Goal: Information Seeking & Learning: Learn about a topic

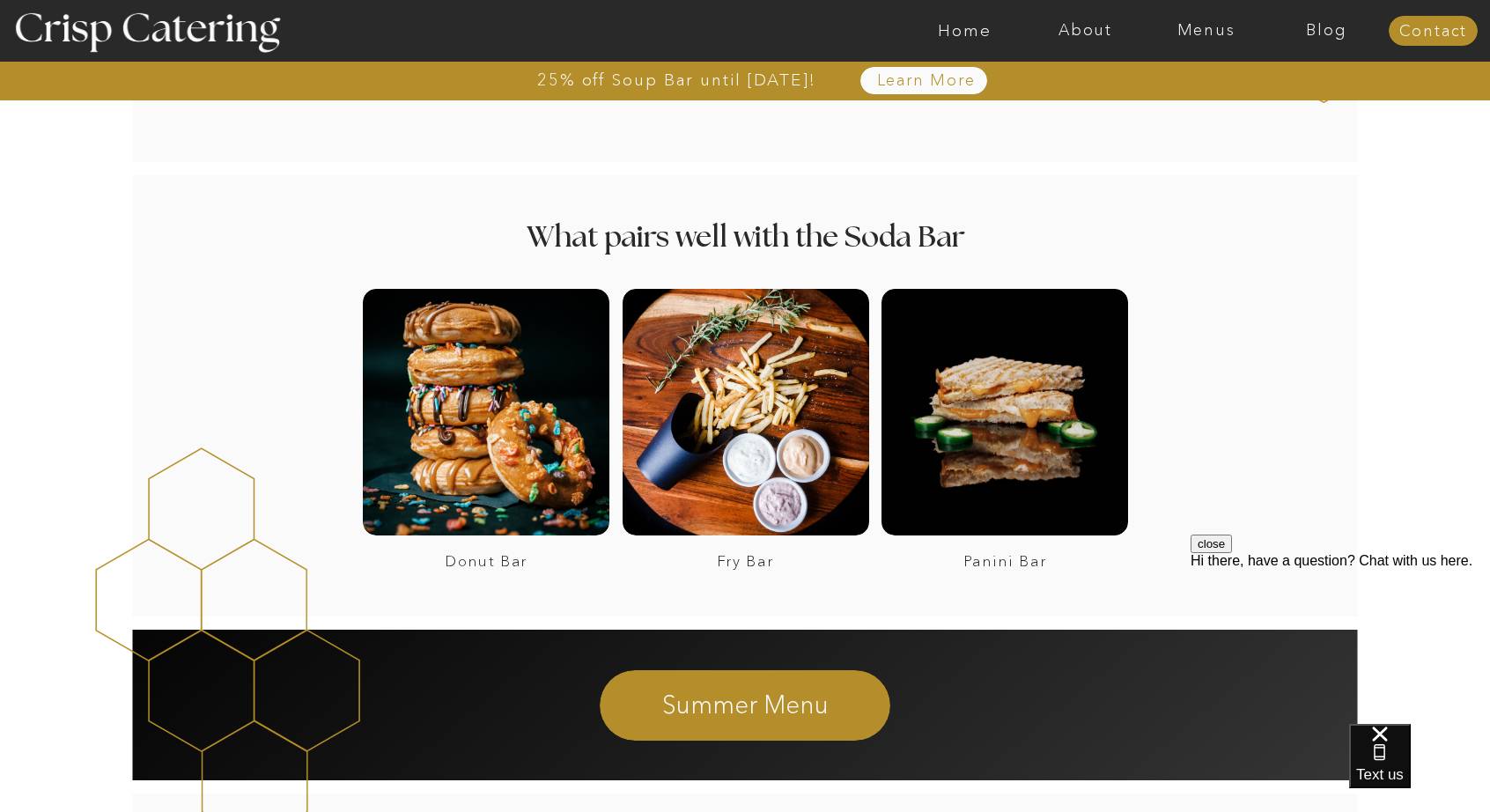
scroll to position [2344, 0]
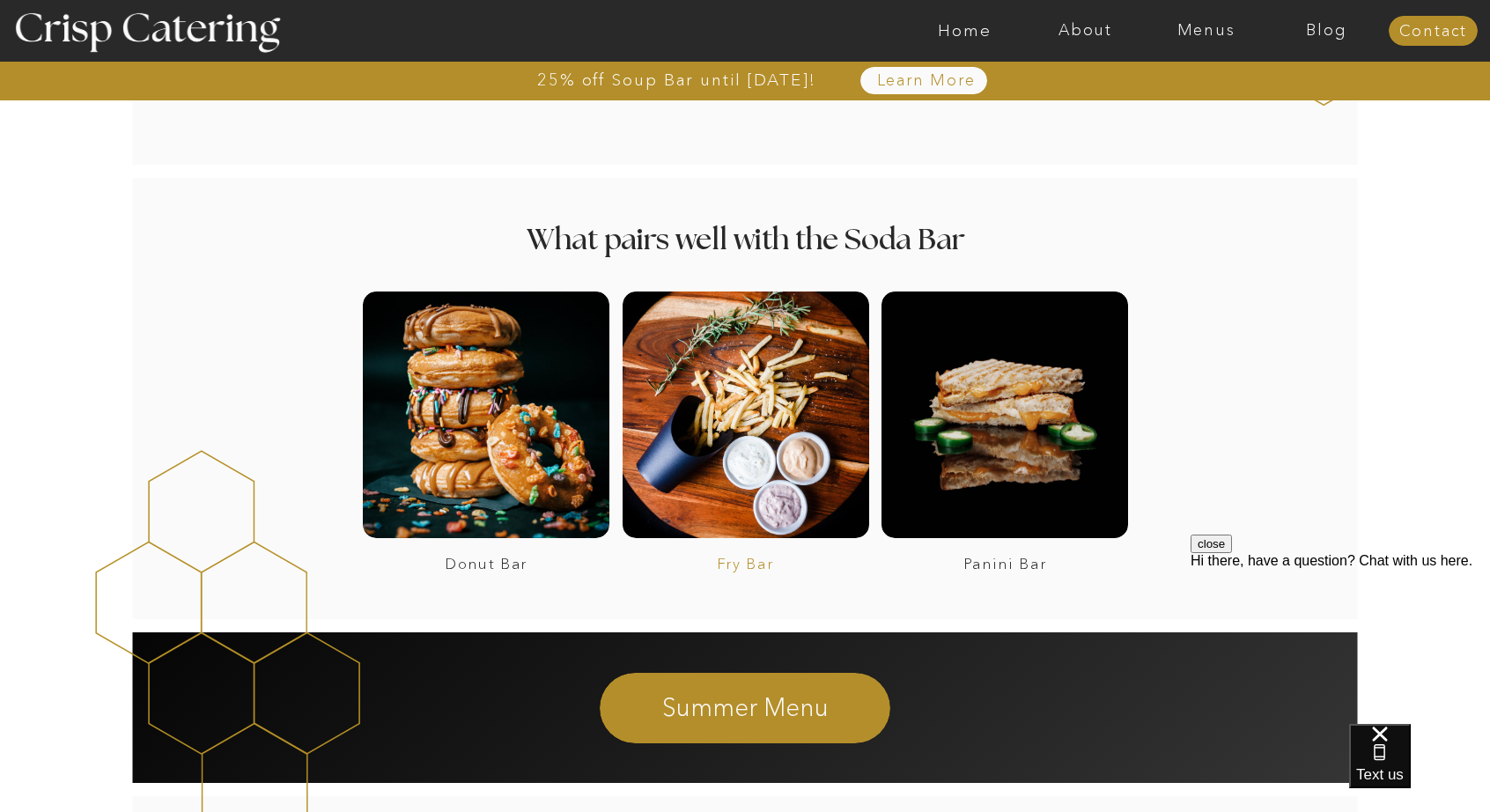
click at [744, 558] on h3 "Fry Bar" at bounding box center [745, 564] width 239 height 17
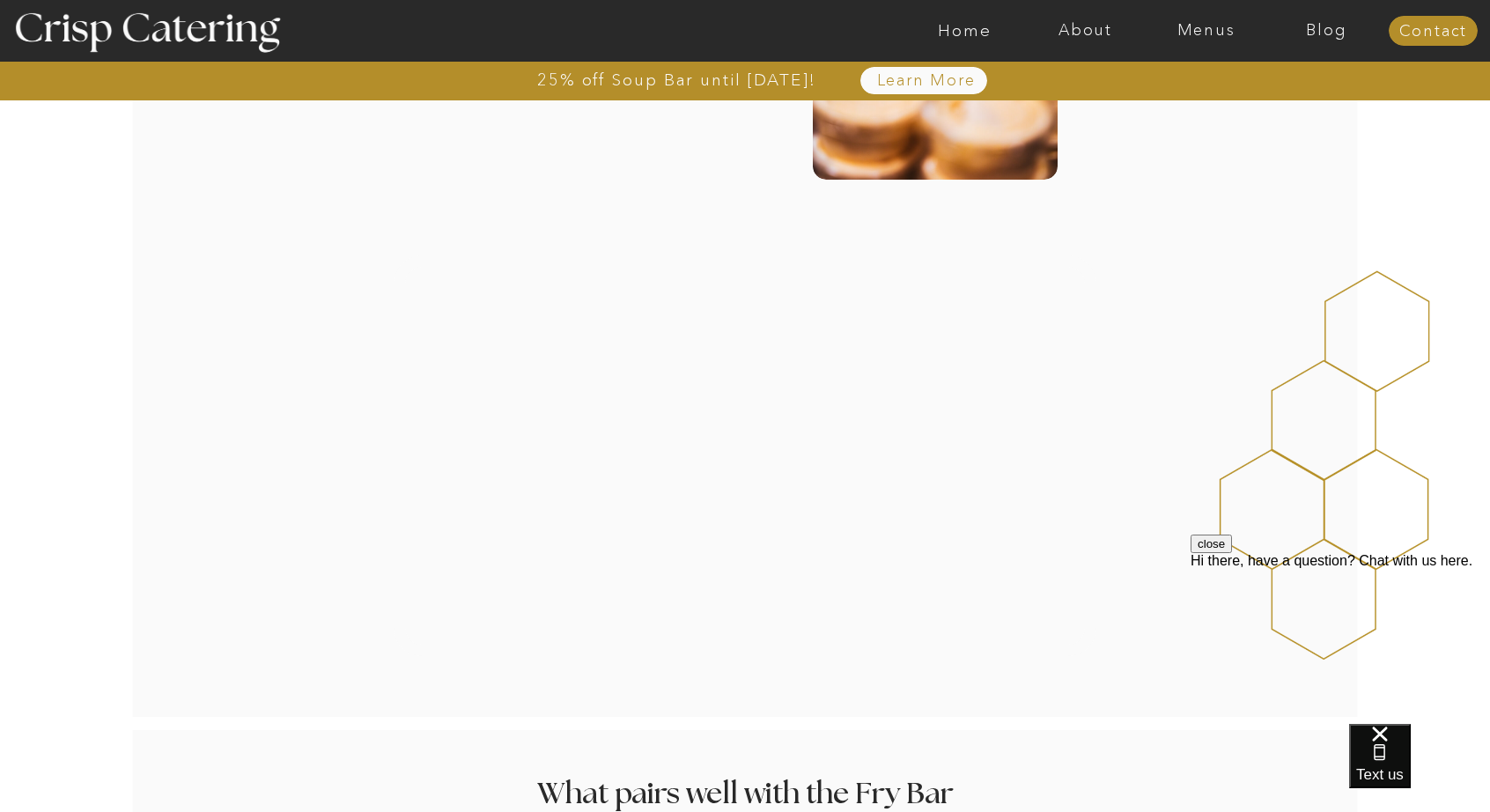
scroll to position [1076, 0]
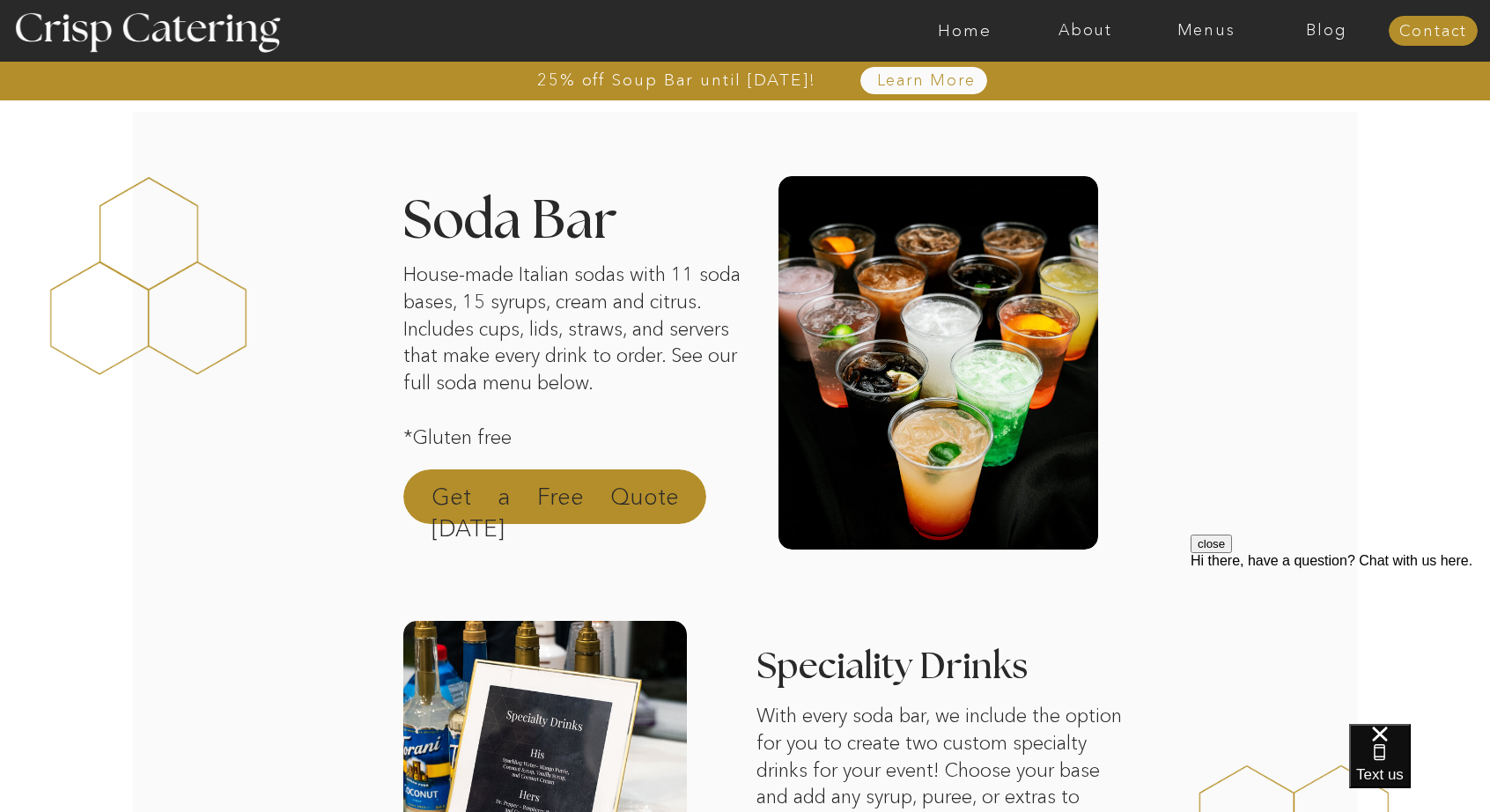
click at [525, 502] on p "Get a Free Quote [DATE]" at bounding box center [555, 502] width 248 height 42
click at [1109, 29] on nav "About" at bounding box center [1085, 30] width 121 height 18
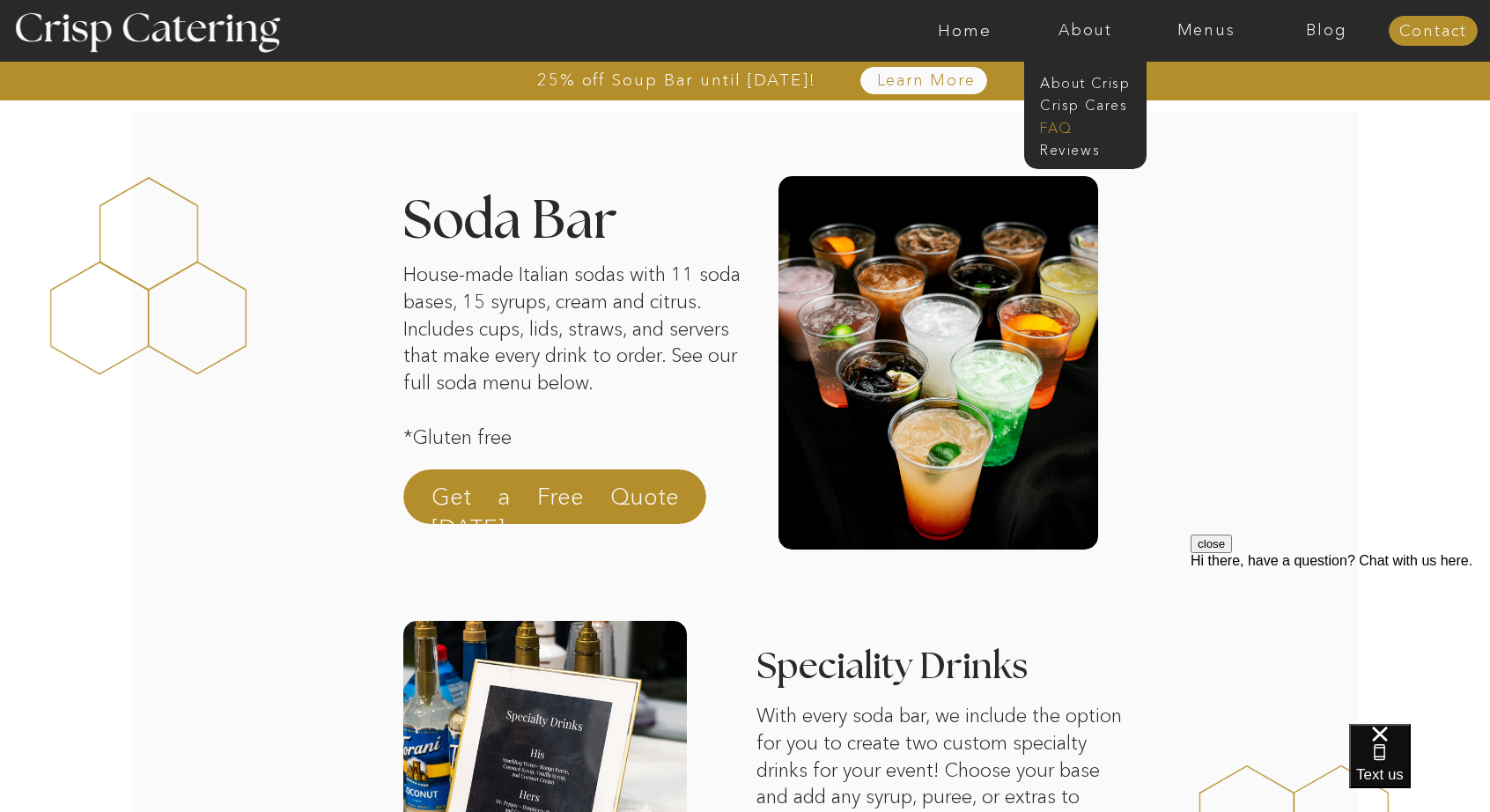
click at [1064, 123] on nav "faq" at bounding box center [1084, 127] width 88 height 17
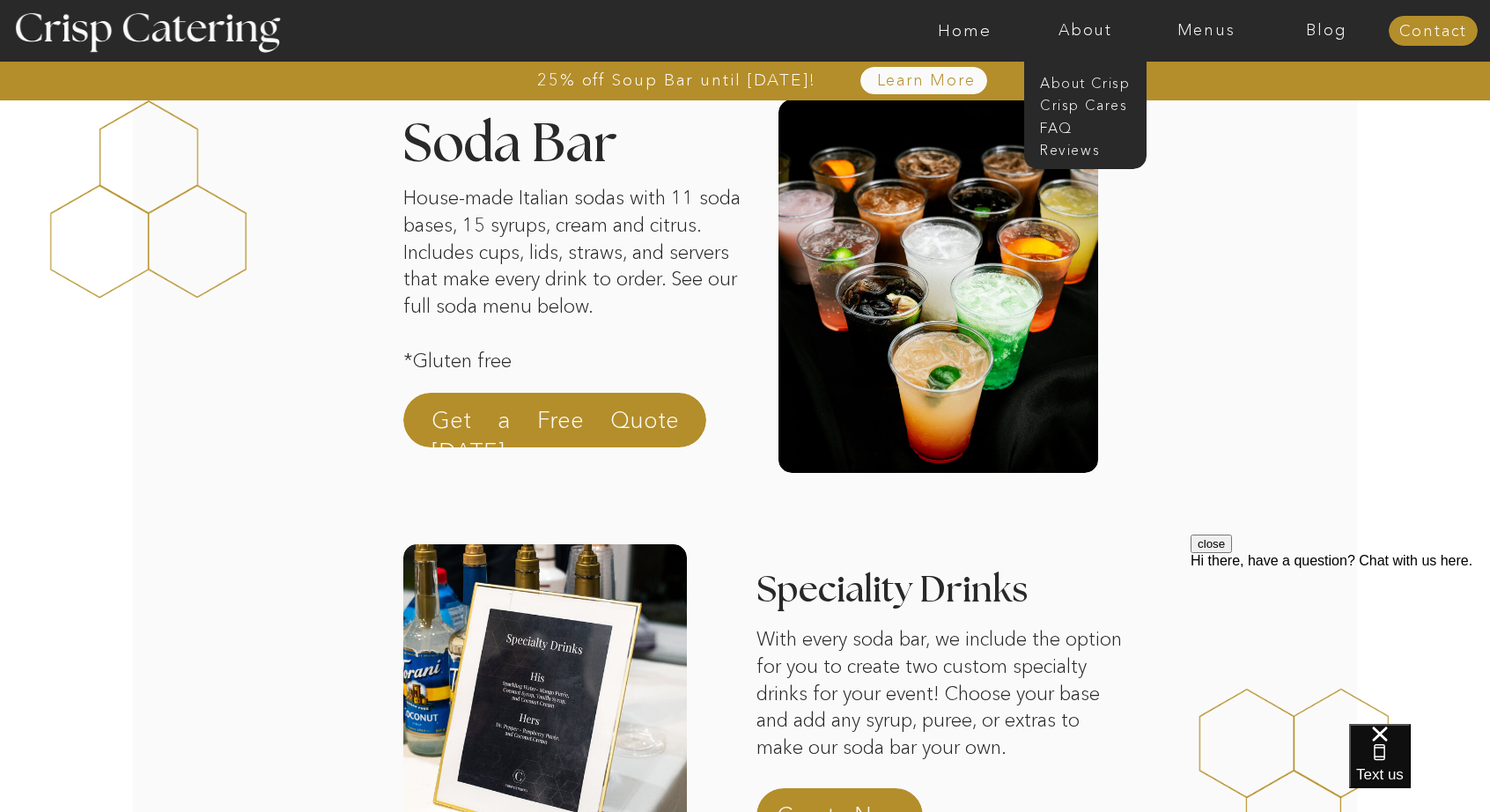
scroll to position [95, 0]
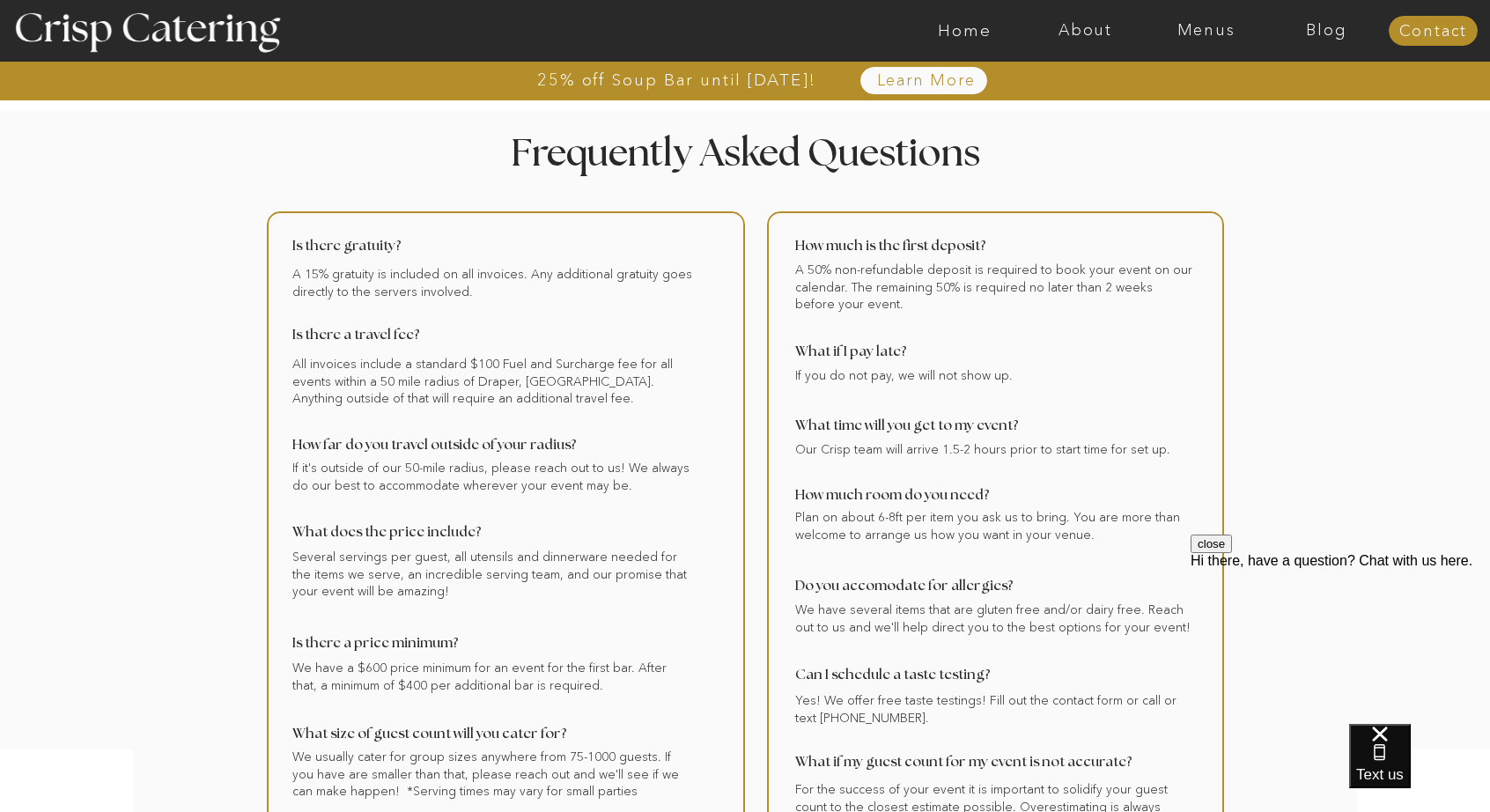
click at [1064, 123] on div at bounding box center [745, 538] width 2256 height 855
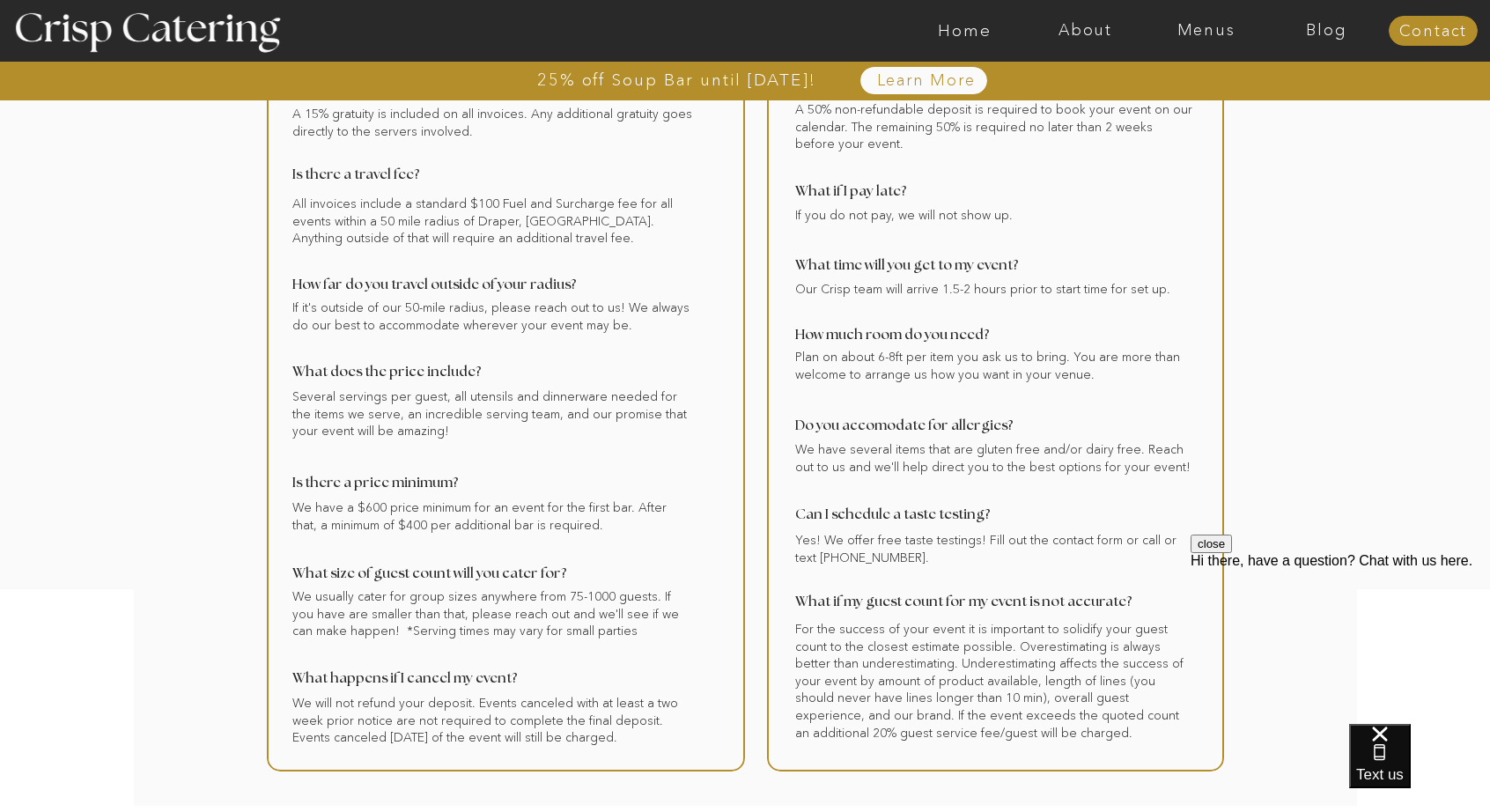
scroll to position [174, 0]
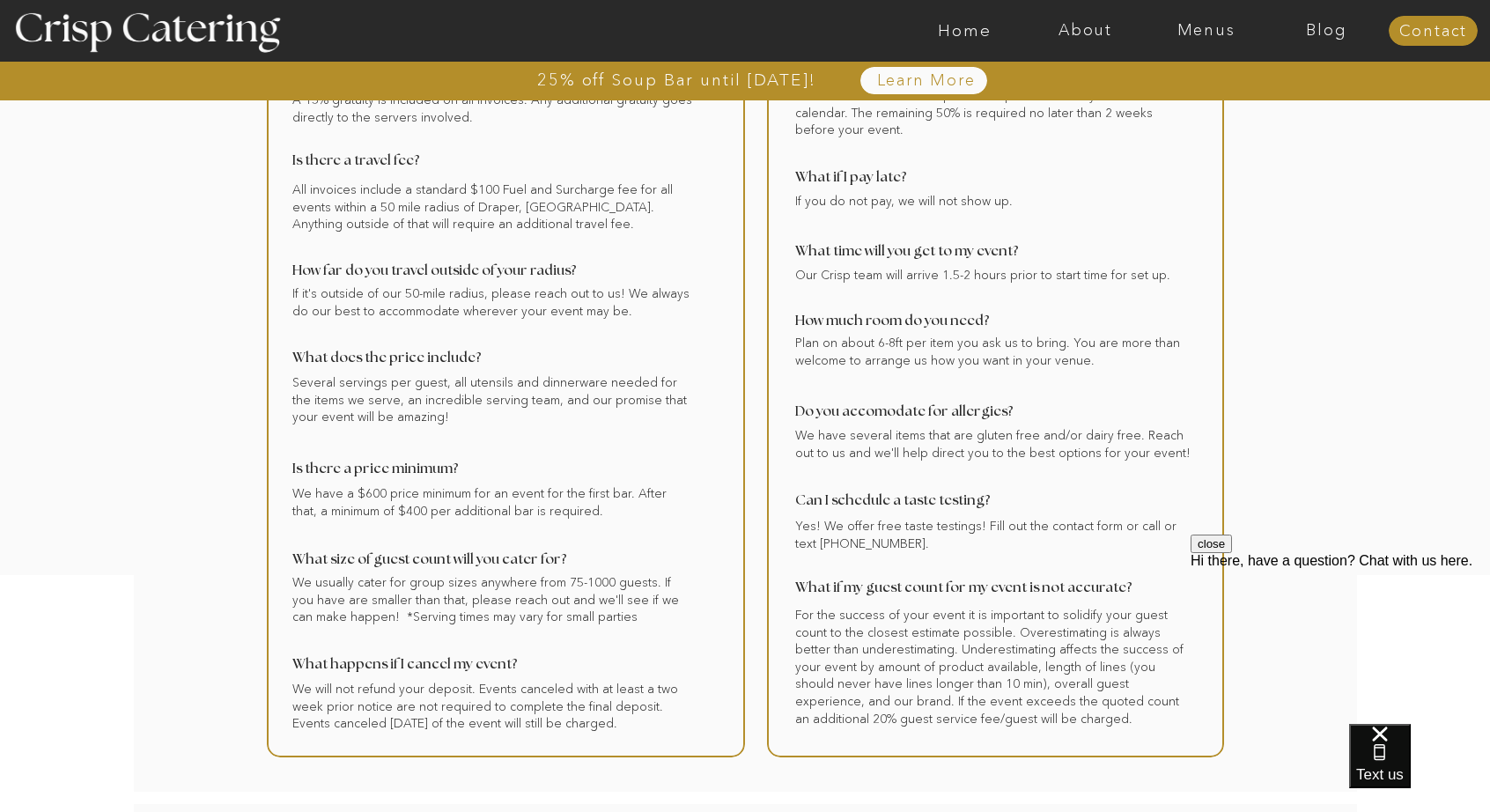
click at [1064, 123] on div at bounding box center [995, 397] width 457 height 720
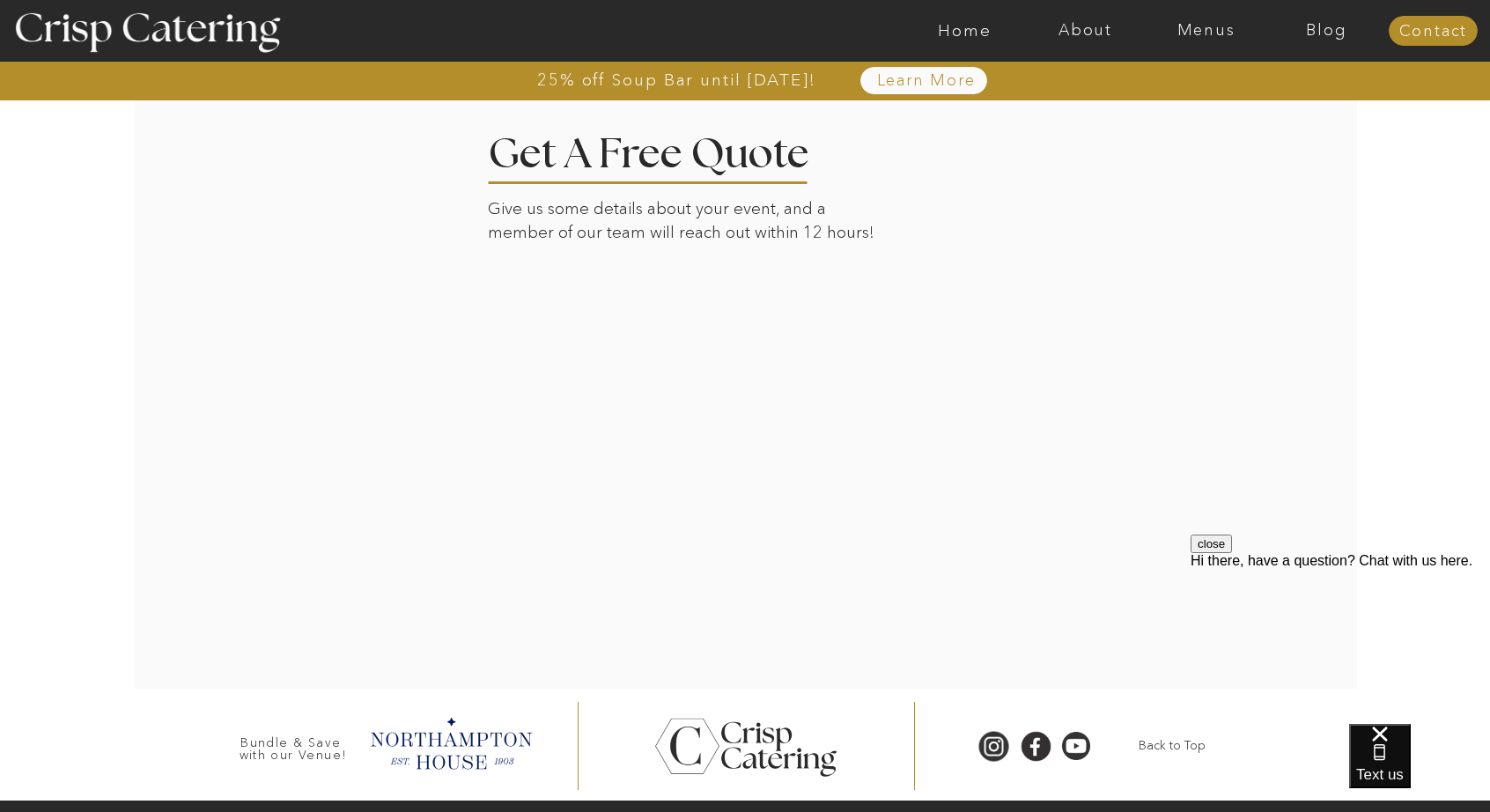
scroll to position [0, 0]
